Goal: Task Accomplishment & Management: Manage account settings

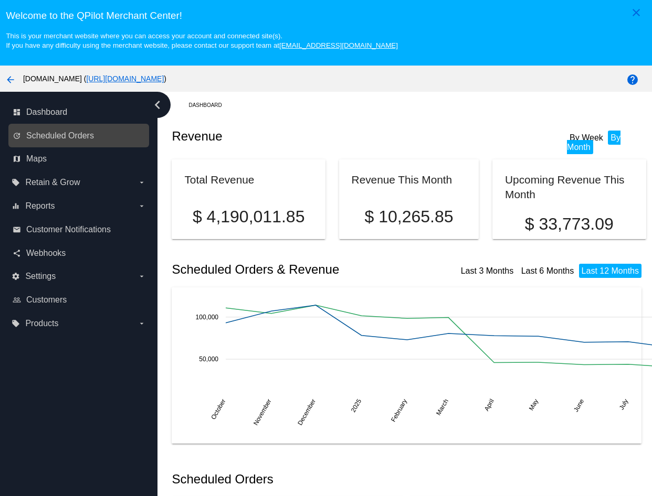
click at [63, 127] on div "update Scheduled Orders" at bounding box center [78, 136] width 141 height 24
click at [65, 132] on link "update Scheduled Orders" at bounding box center [79, 135] width 133 height 17
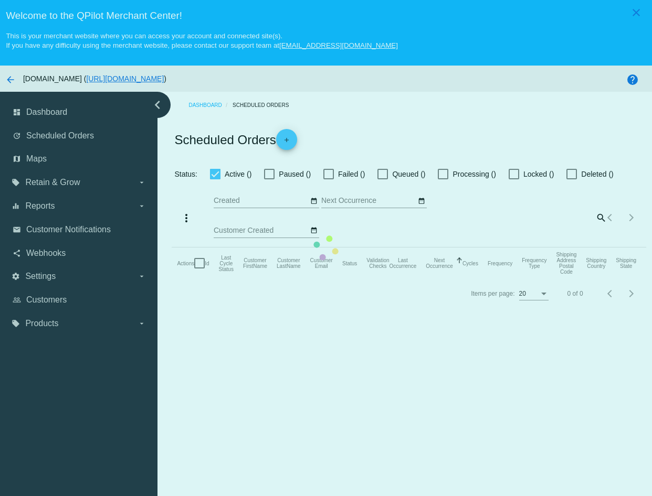
checkbox input "true"
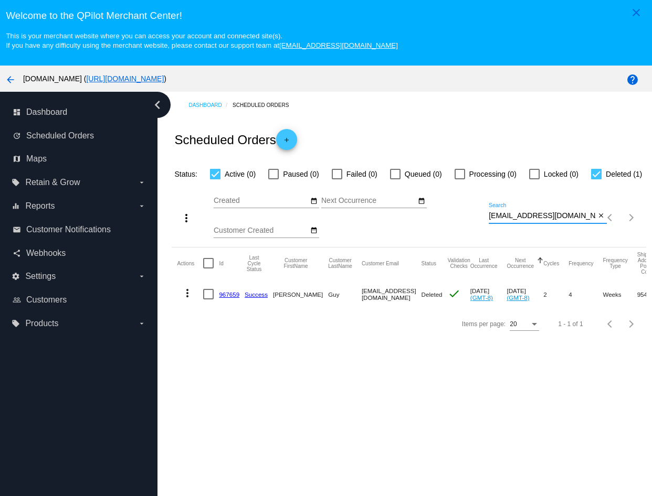
click at [561, 220] on input "[EMAIL_ADDRESS][DOMAIN_NAME]" at bounding box center [541, 216] width 107 height 8
paste input "owenonmaui@hot"
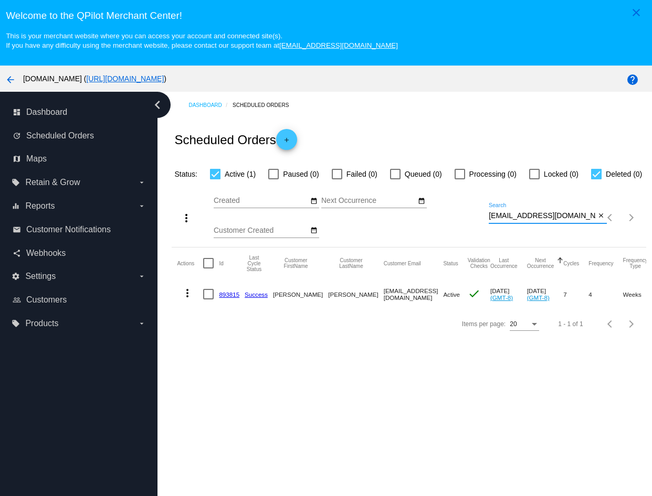
type input "[EMAIL_ADDRESS][DOMAIN_NAME]"
click at [184, 300] on mat-icon "more_vert" at bounding box center [187, 293] width 13 height 13
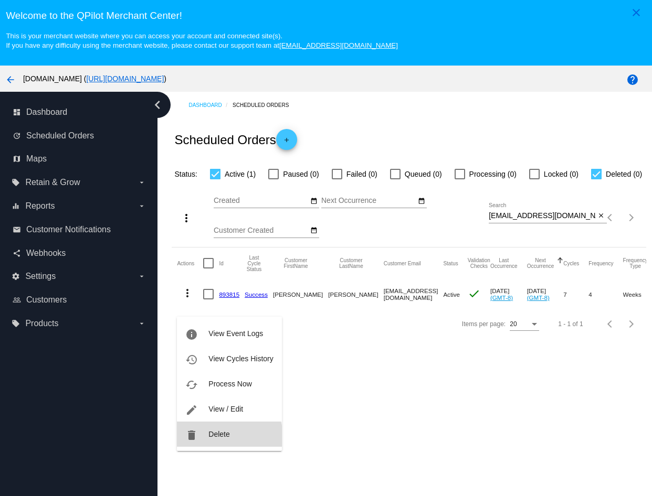
click at [227, 436] on span "Delete" at bounding box center [218, 434] width 21 height 8
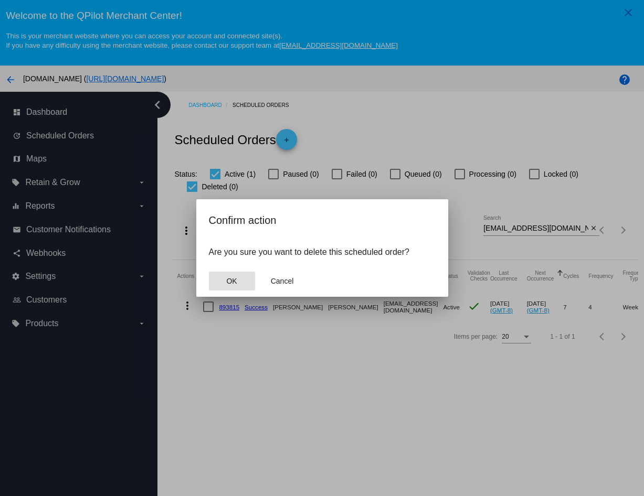
click at [235, 275] on button "OK" at bounding box center [232, 281] width 46 height 19
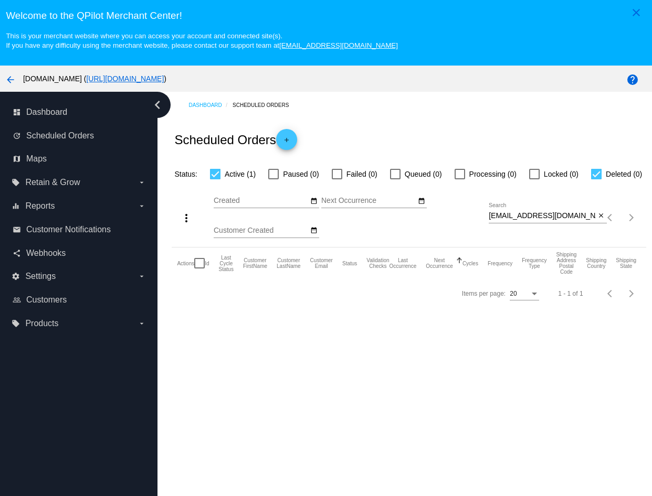
click at [534, 461] on div "Dashboard Scheduled Orders Scheduled Orders add Status: Active (1) Paused (0) F…" at bounding box center [404, 314] width 494 height 444
